Goal: Task Accomplishment & Management: Use online tool/utility

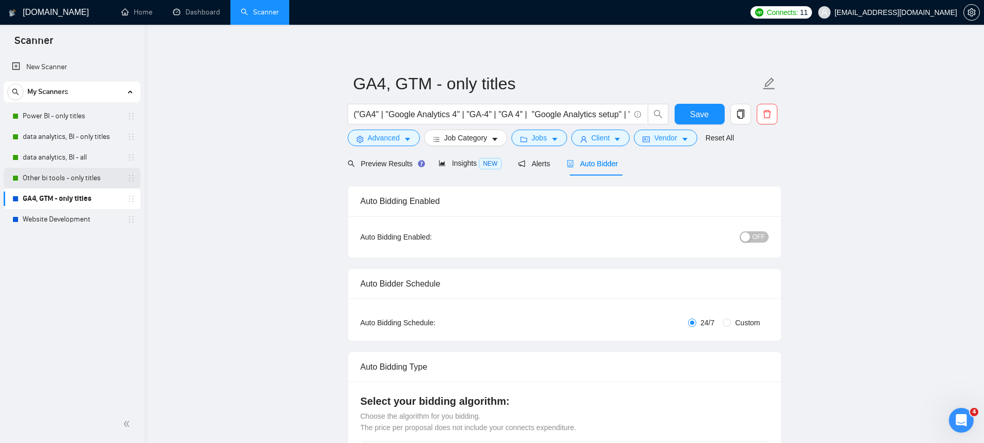
click at [80, 179] on link "Other bi tools - only titles" at bounding box center [72, 178] width 98 height 21
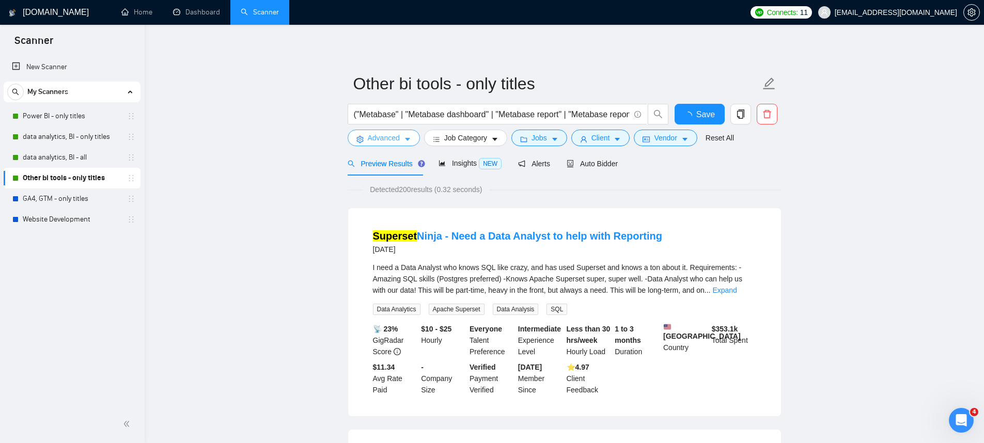
click at [366, 142] on button "Advanced" at bounding box center [384, 138] width 72 height 17
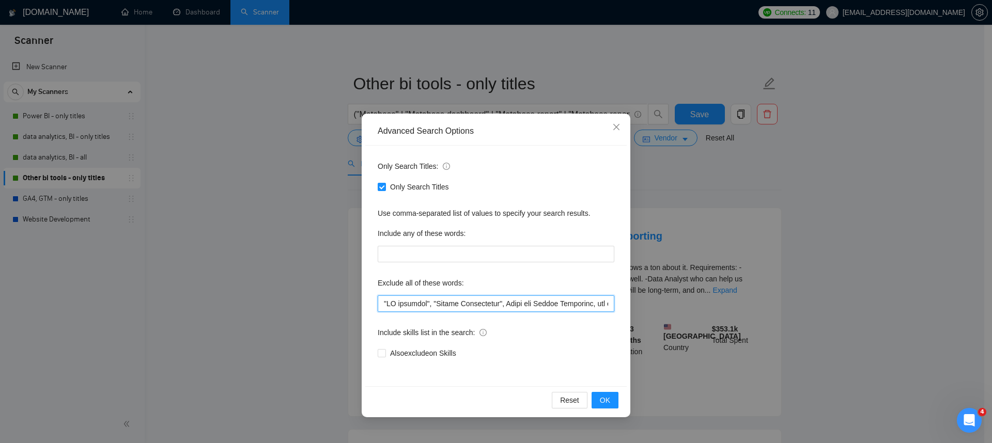
click at [484, 301] on input "text" at bounding box center [496, 304] width 237 height 17
paste input "via Teams"
type input ""AI workflow", "Plugin Development", Build and Manage Campaigns, web developer,…"
click at [597, 404] on button "OK" at bounding box center [605, 400] width 27 height 17
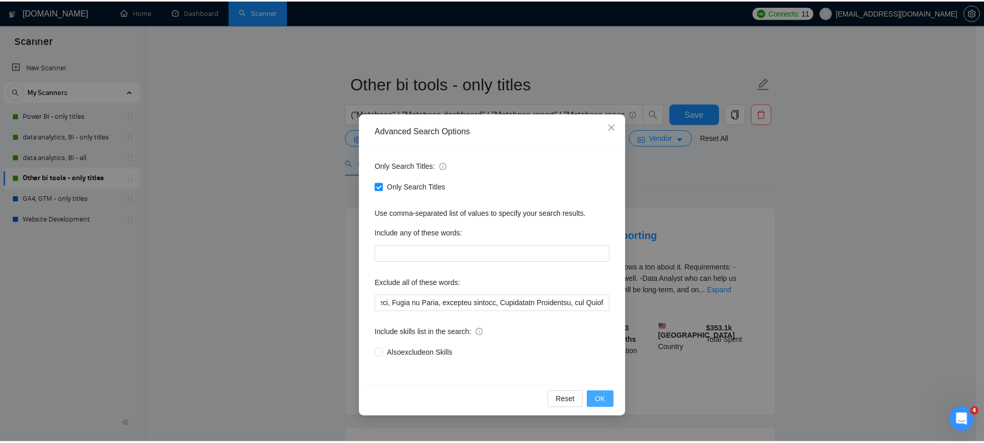
scroll to position [0, 0]
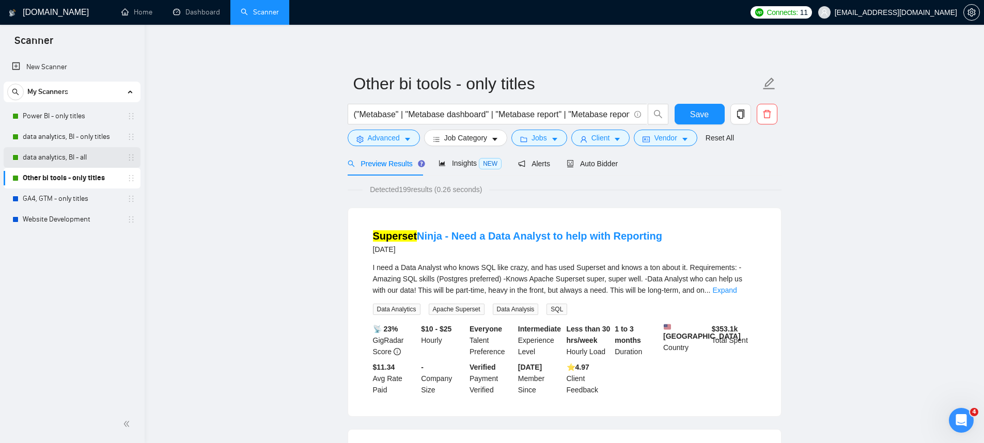
click at [33, 160] on link "data analytics, BI - all" at bounding box center [72, 157] width 98 height 21
click at [689, 116] on button "Save" at bounding box center [700, 114] width 50 height 21
click at [71, 159] on link "data analytics, BI - all" at bounding box center [72, 157] width 98 height 21
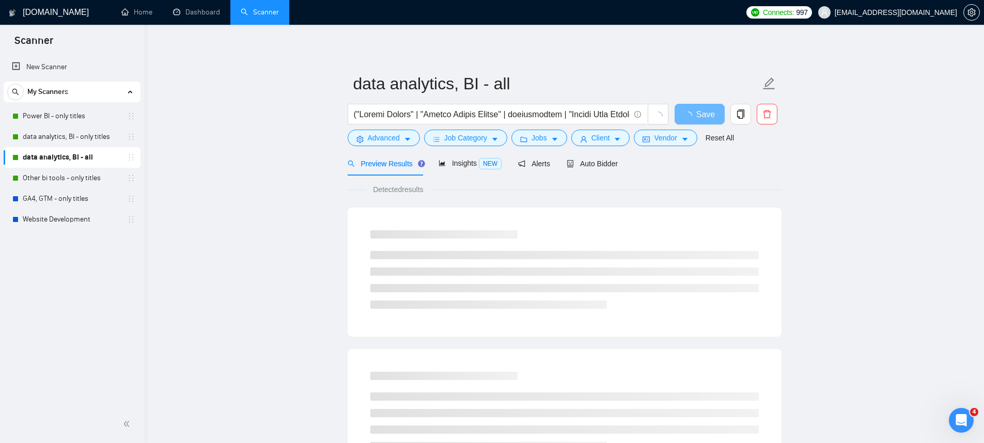
click at [404, 147] on form "data analytics, BI - all Save Advanced Job Category Jobs Client Vendor Reset All" at bounding box center [565, 109] width 434 height 84
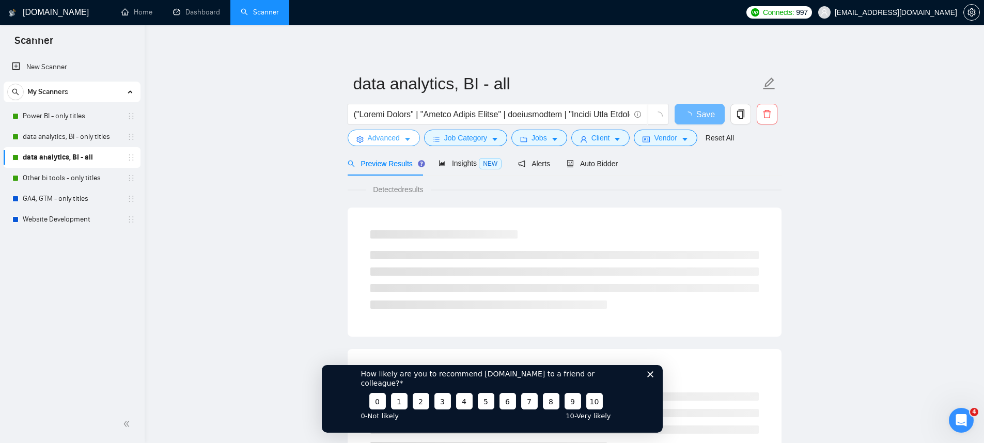
click at [404, 144] on button "Advanced" at bounding box center [384, 138] width 72 height 17
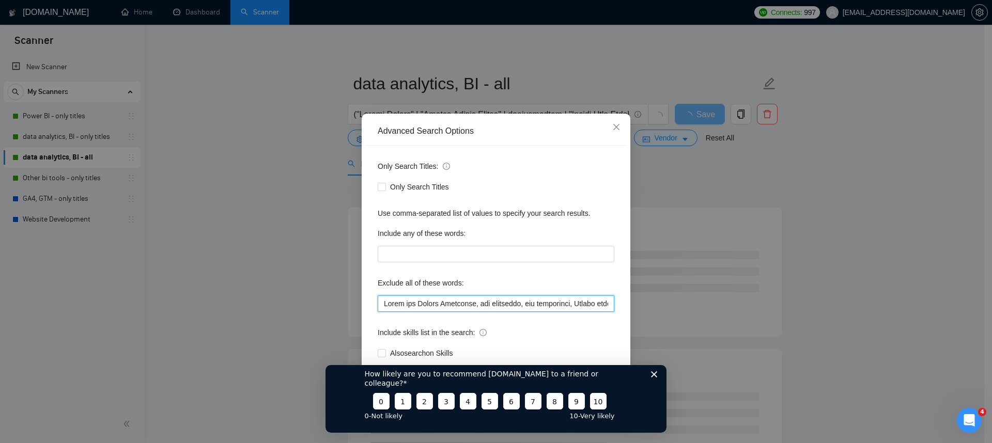
click at [451, 304] on input "text" at bounding box center [496, 304] width 237 height 17
paste input "via Teams"
type input "Build and Manage Campaigns, web developer, ads specialist, Design funnels, crea…"
click at [657, 377] on icon "Close survey" at bounding box center [654, 374] width 6 height 6
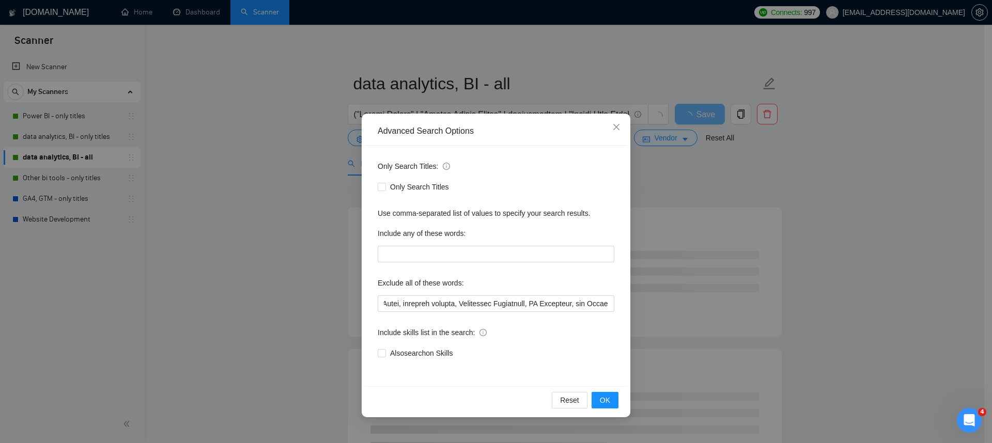
scroll to position [0, 0]
click at [597, 401] on button "OK" at bounding box center [605, 400] width 27 height 17
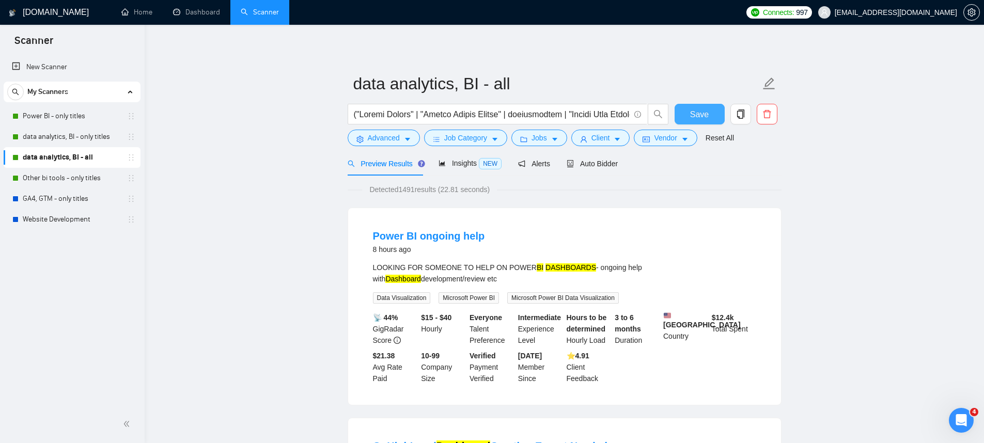
click at [705, 118] on span "Save" at bounding box center [699, 114] width 19 height 13
click at [58, 120] on link "Power BI - only titles" at bounding box center [72, 116] width 98 height 21
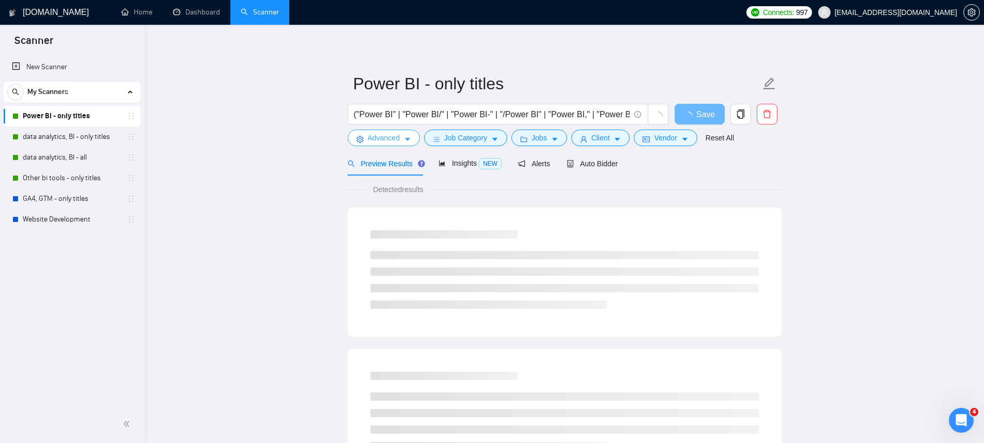
click at [402, 138] on button "Advanced" at bounding box center [384, 138] width 72 height 17
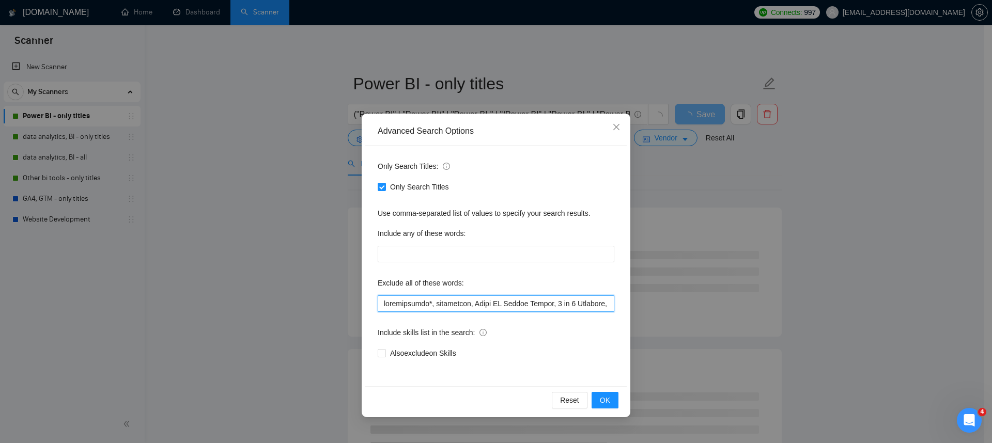
click at [424, 304] on input "text" at bounding box center [496, 304] width 237 height 17
paste input "via Teams"
type input "troubleshoot*, instructor, Power BI Report Server, 1 on 1 Training, Build and M…"
click at [609, 400] on span "OK" at bounding box center [605, 400] width 10 height 11
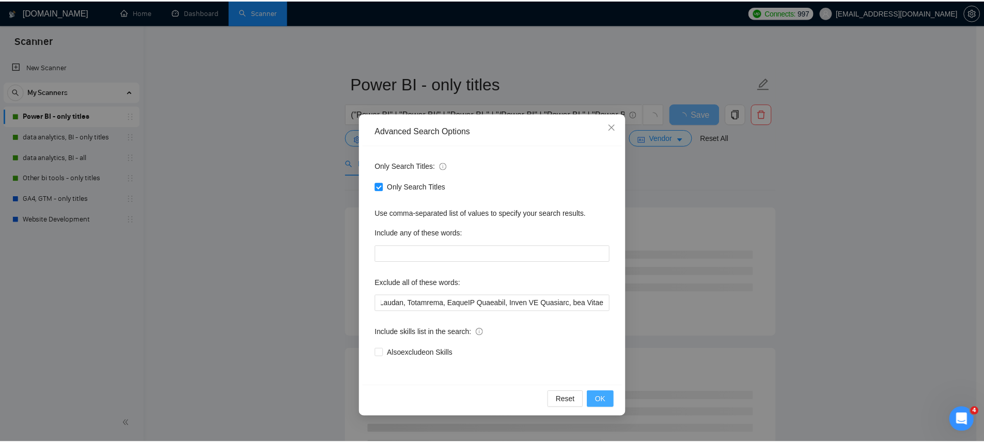
scroll to position [0, 0]
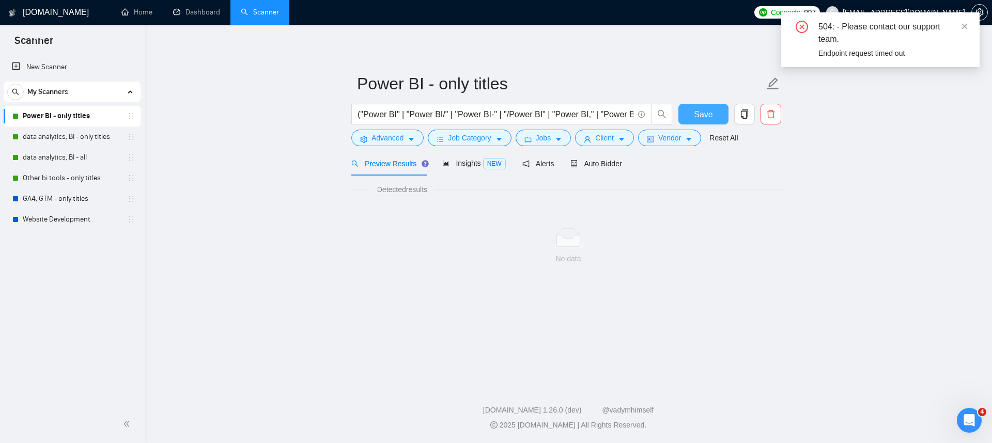
click at [691, 116] on button "Save" at bounding box center [704, 114] width 50 height 21
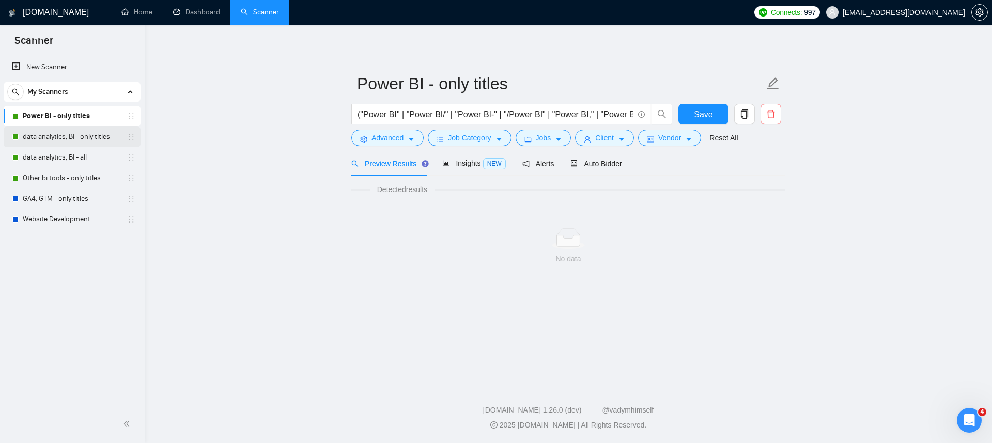
click at [90, 140] on link "data analytics, BI - only titles" at bounding box center [72, 137] width 98 height 21
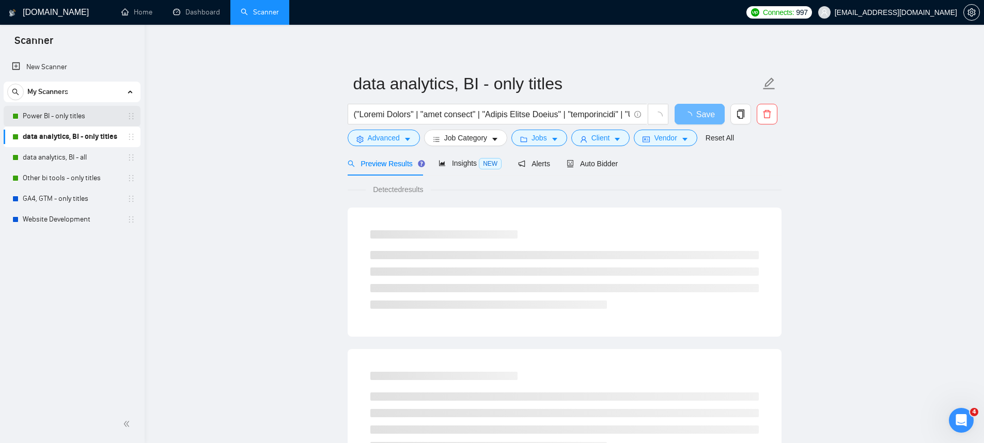
click at [88, 111] on link "Power BI - only titles" at bounding box center [72, 116] width 98 height 21
click at [383, 138] on span "Advanced" at bounding box center [384, 137] width 32 height 11
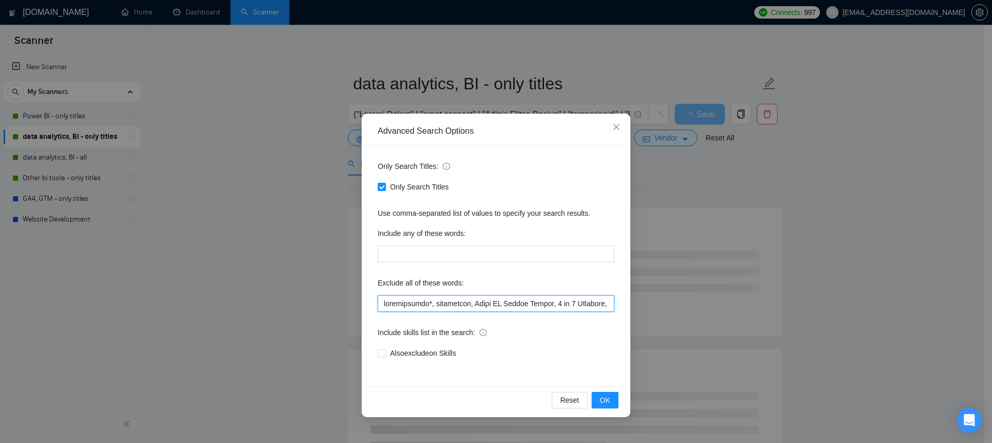
click at [435, 298] on input "text" at bounding box center [496, 304] width 237 height 17
paste input "via Teams"
type input "troubleshoot*, instructor, Power BI Report Server, 1 on 1 Training, Build and M…"
click at [612, 398] on button "OK" at bounding box center [605, 400] width 27 height 17
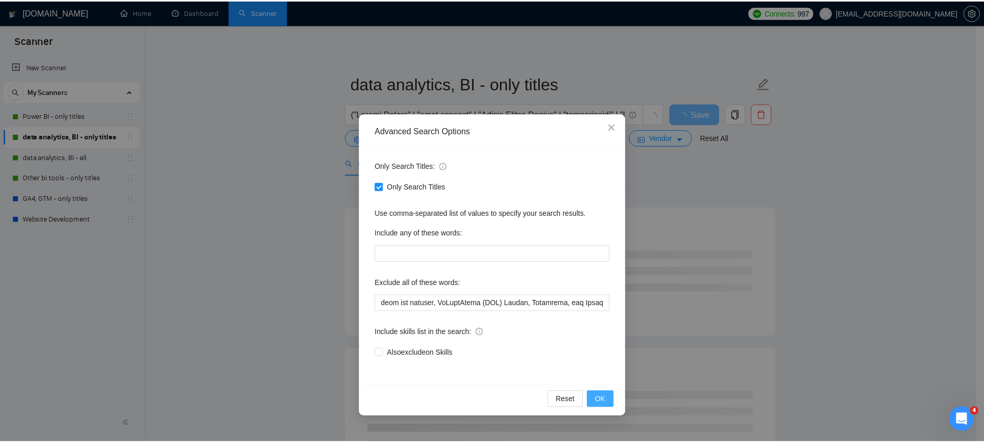
scroll to position [0, 0]
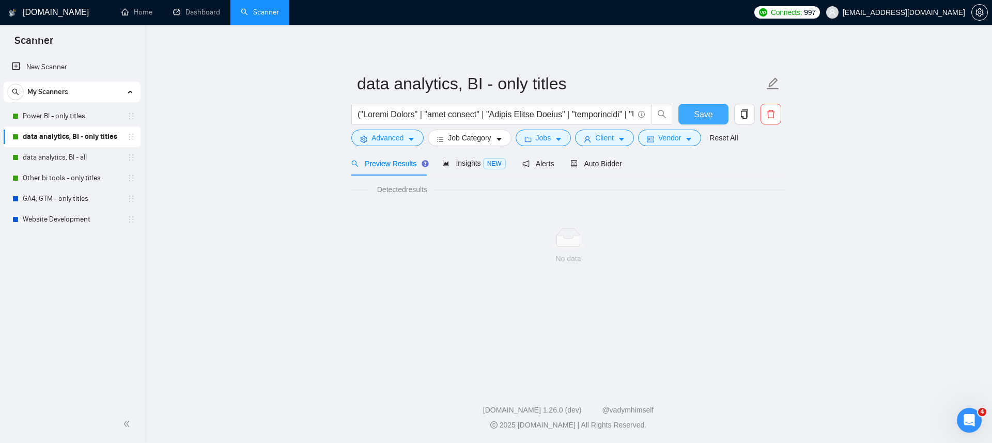
click at [685, 117] on button "Save" at bounding box center [704, 114] width 50 height 21
click at [81, 155] on link "data analytics, BI - all" at bounding box center [72, 157] width 98 height 21
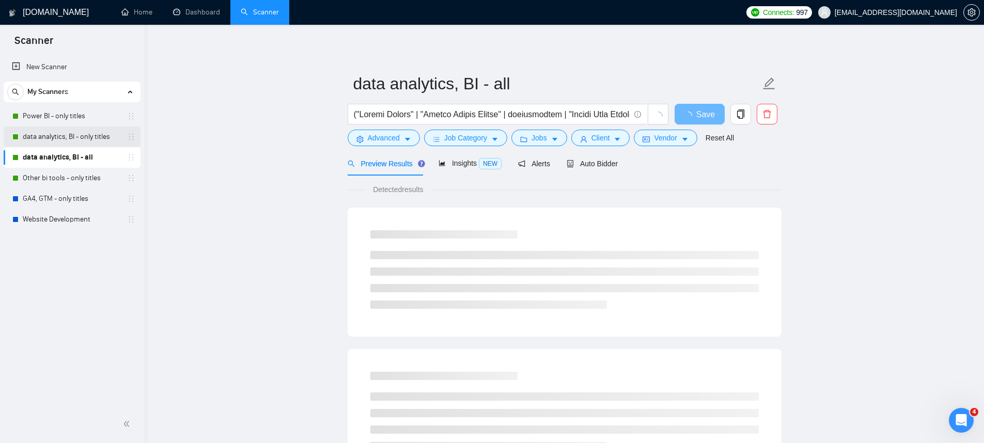
click at [81, 138] on link "data analytics, BI - only titles" at bounding box center [72, 137] width 98 height 21
